Goal: Transaction & Acquisition: Book appointment/travel/reservation

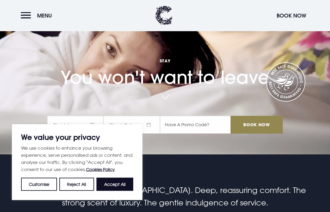
scroll to position [58, 0]
click at [125, 191] on button "Accept All" at bounding box center [114, 184] width 37 height 13
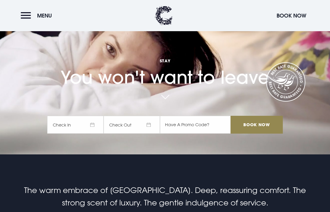
checkbox input "true"
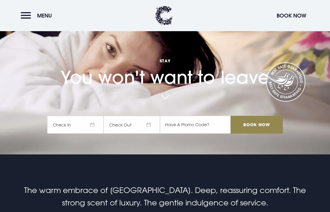
click at [93, 134] on span "Check In" at bounding box center [75, 125] width 56 height 18
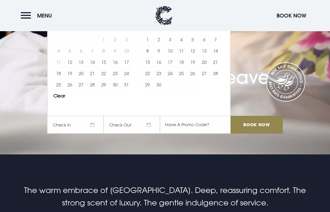
click at [117, 68] on button "16" at bounding box center [114, 61] width 11 height 11
click at [128, 68] on button "17" at bounding box center [126, 61] width 11 height 11
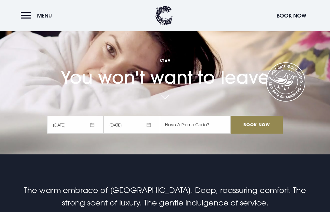
click at [255, 134] on input "Book Now" at bounding box center [257, 125] width 52 height 18
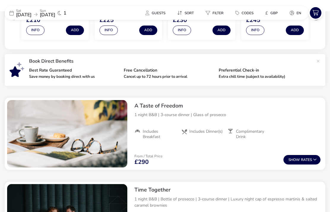
scroll to position [148, 0]
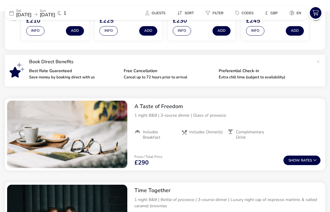
click at [304, 160] on button "Show Rates" at bounding box center [301, 159] width 37 height 9
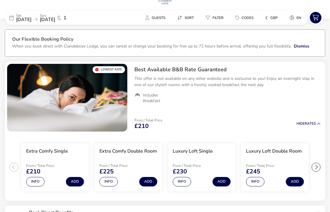
scroll to position [0, 0]
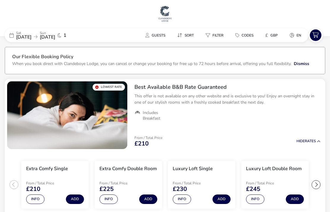
click at [304, 62] on button "Dismiss" at bounding box center [301, 64] width 15 height 6
